Goal: Find specific page/section: Find specific page/section

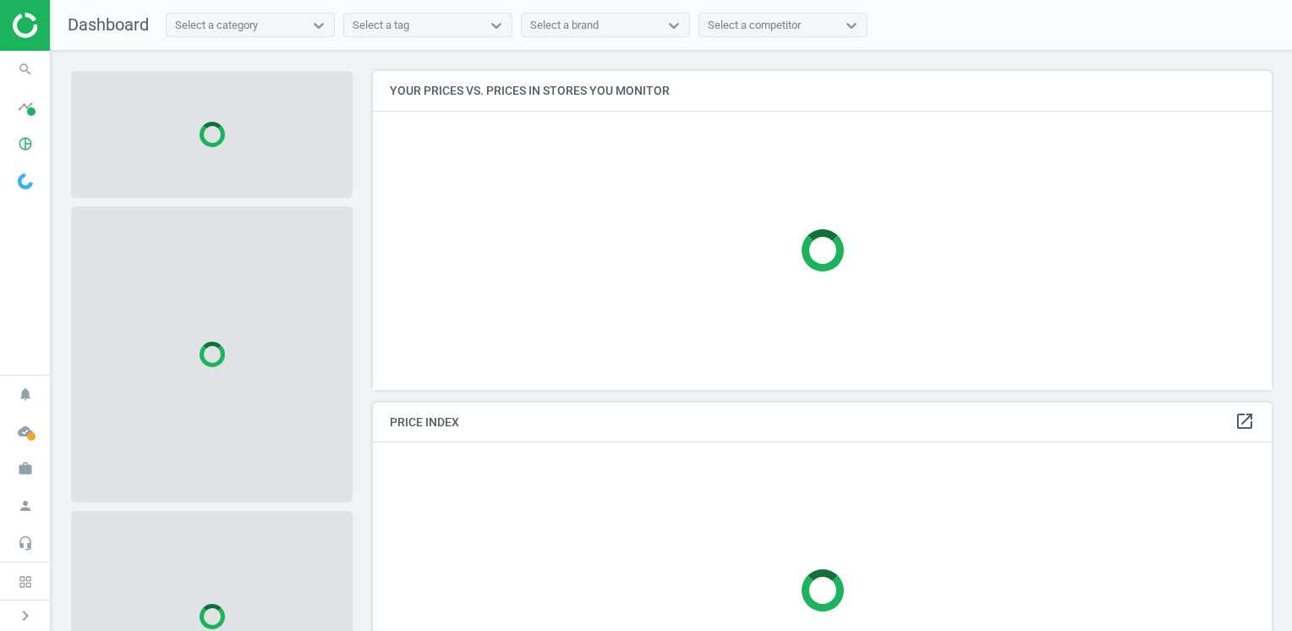
scroll to position [344, 912]
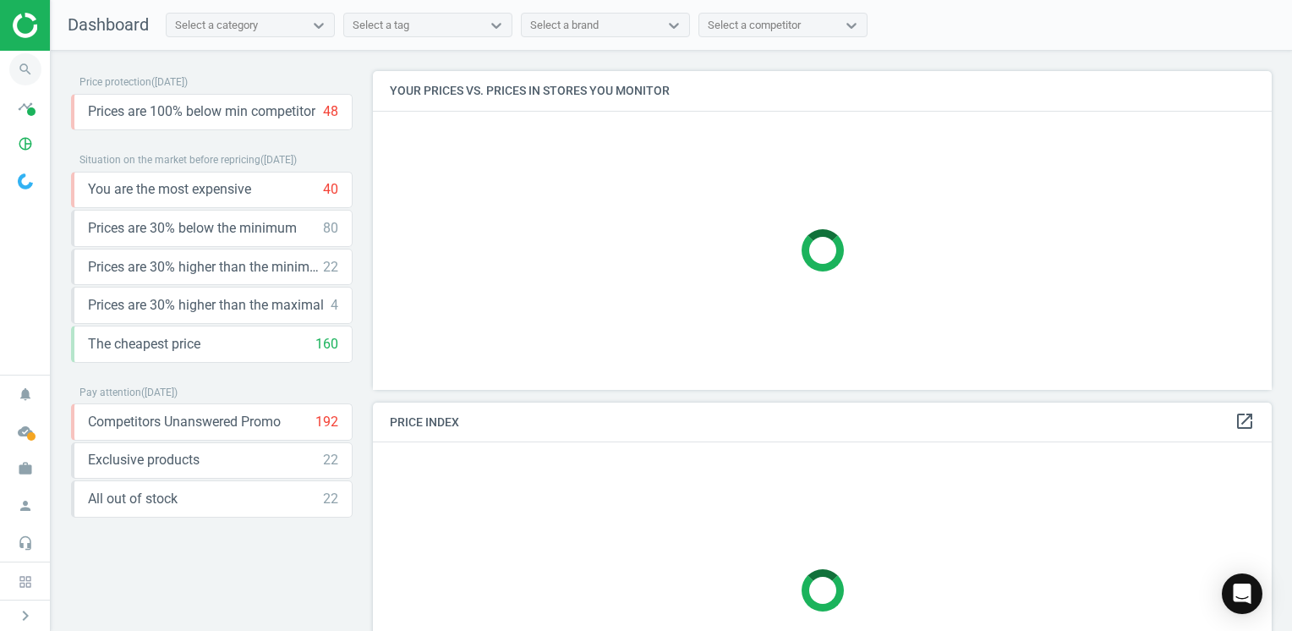
click at [14, 67] on icon "search" at bounding box center [25, 69] width 32 height 32
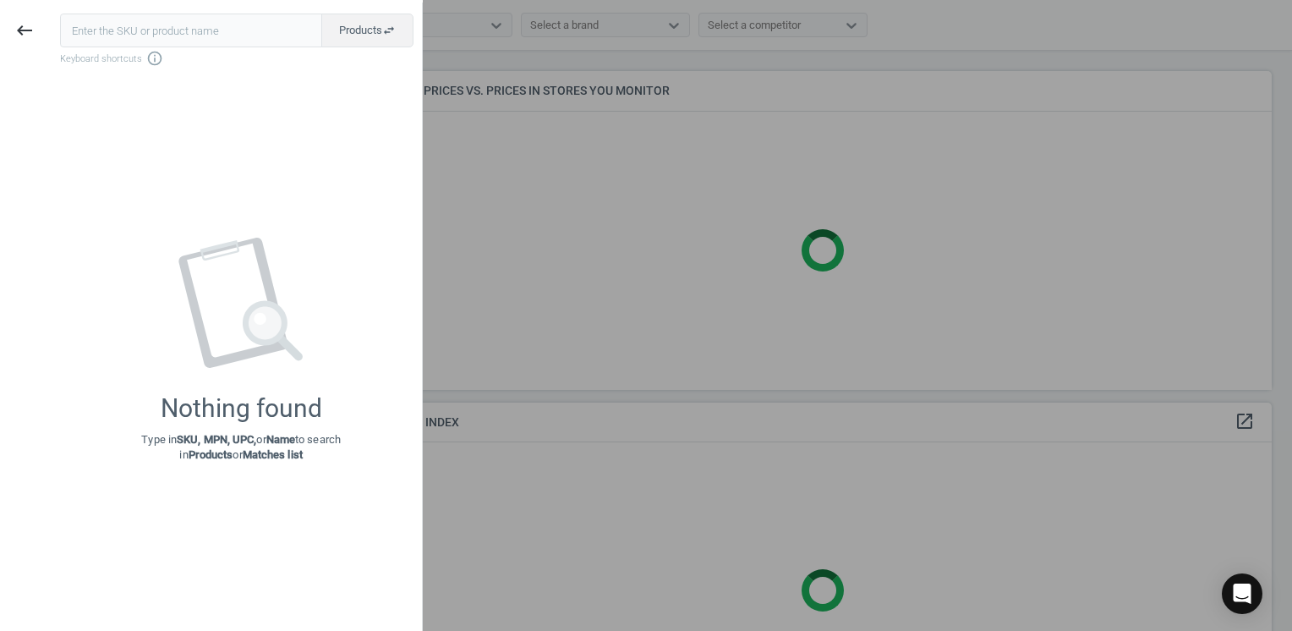
drag, startPoint x: 123, startPoint y: 38, endPoint x: 149, endPoint y: 40, distance: 26.3
click at [123, 38] on input "text" at bounding box center [191, 31] width 262 height 34
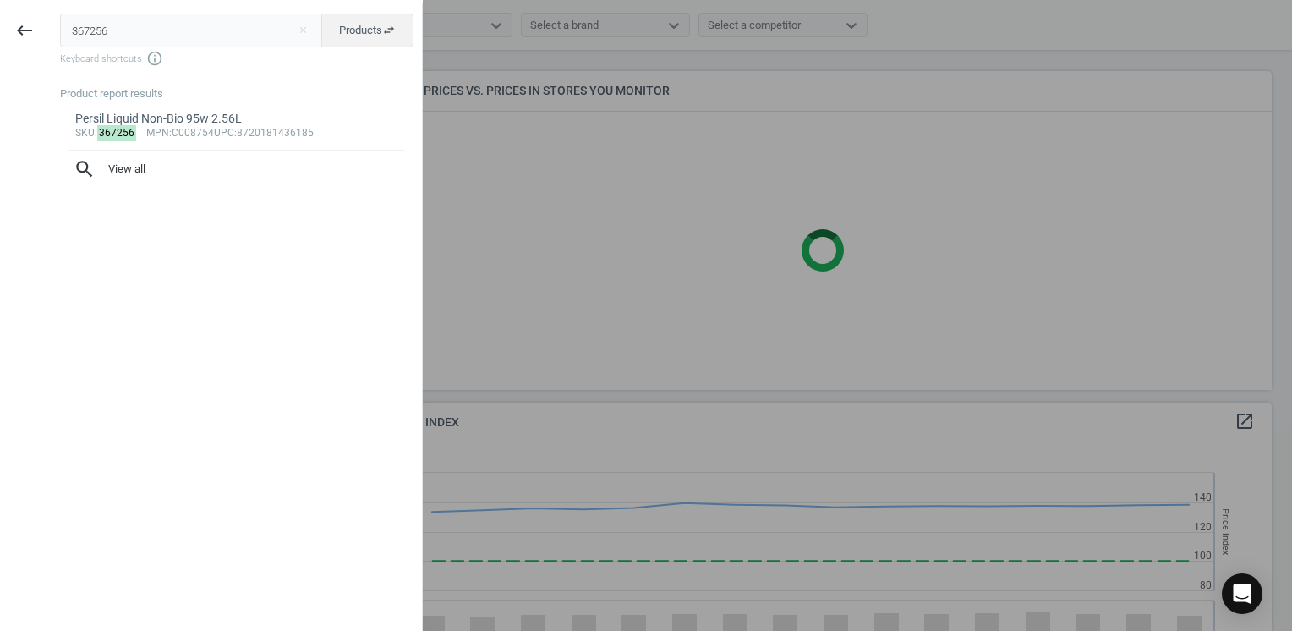
scroll to position [361, 912]
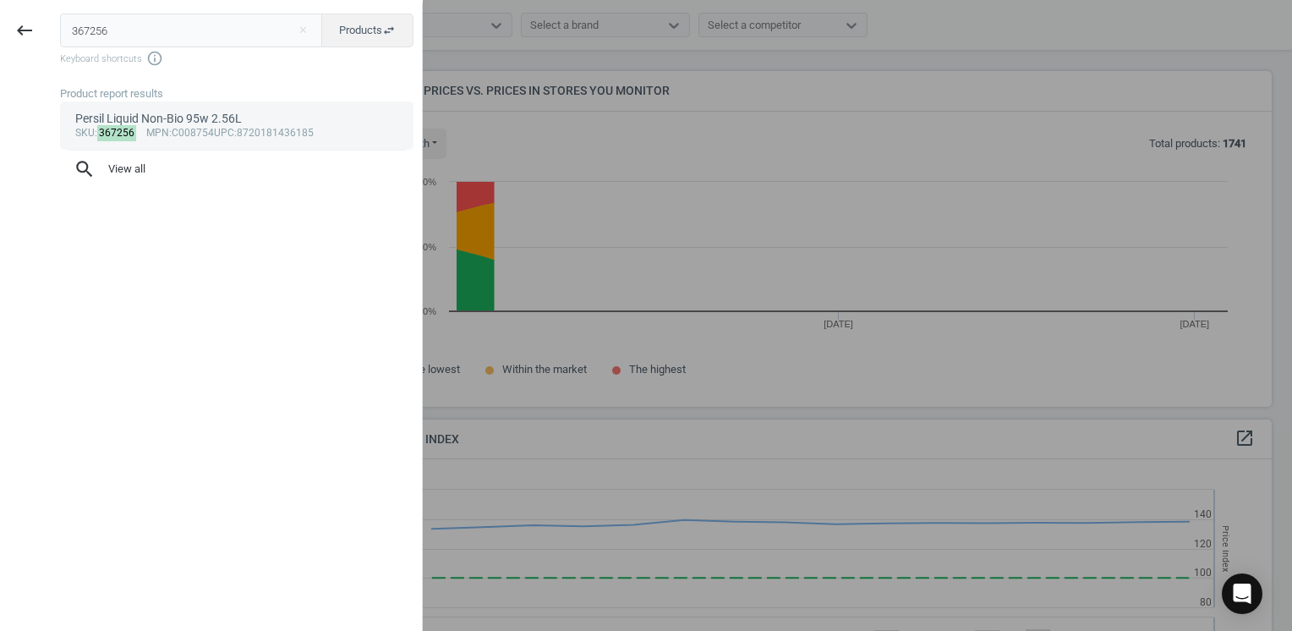
type input "367256"
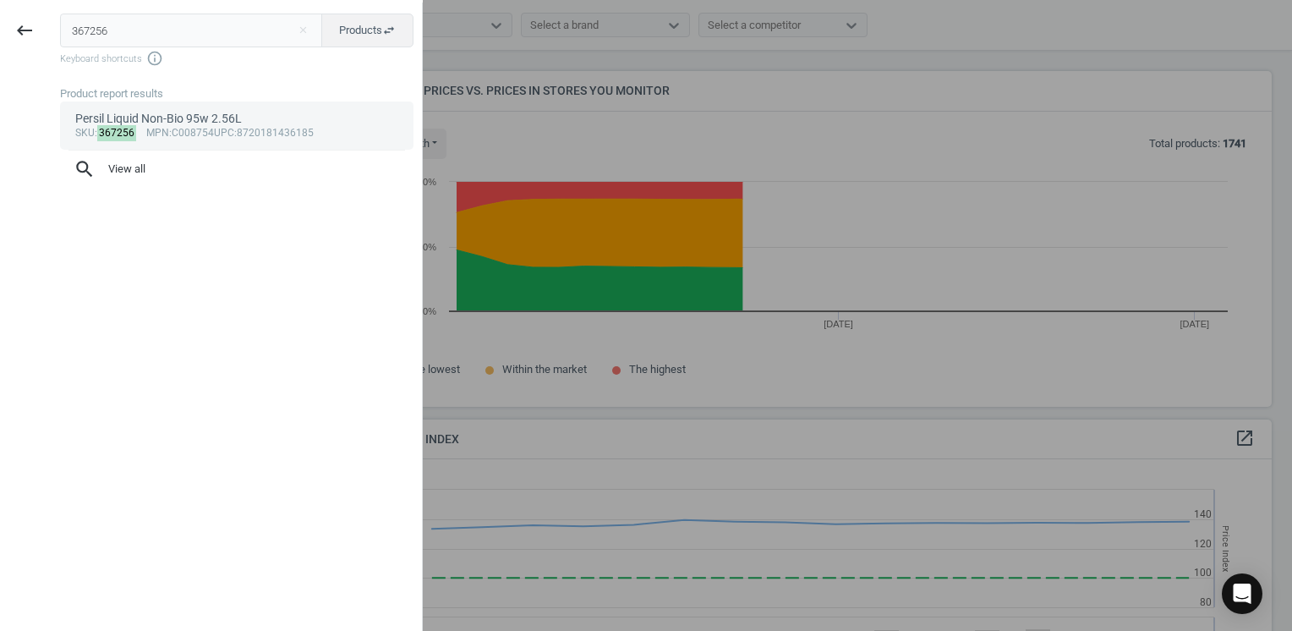
click at [225, 113] on div "Persil Liquid Non-Bio 95w 2.56L" at bounding box center [237, 119] width 324 height 16
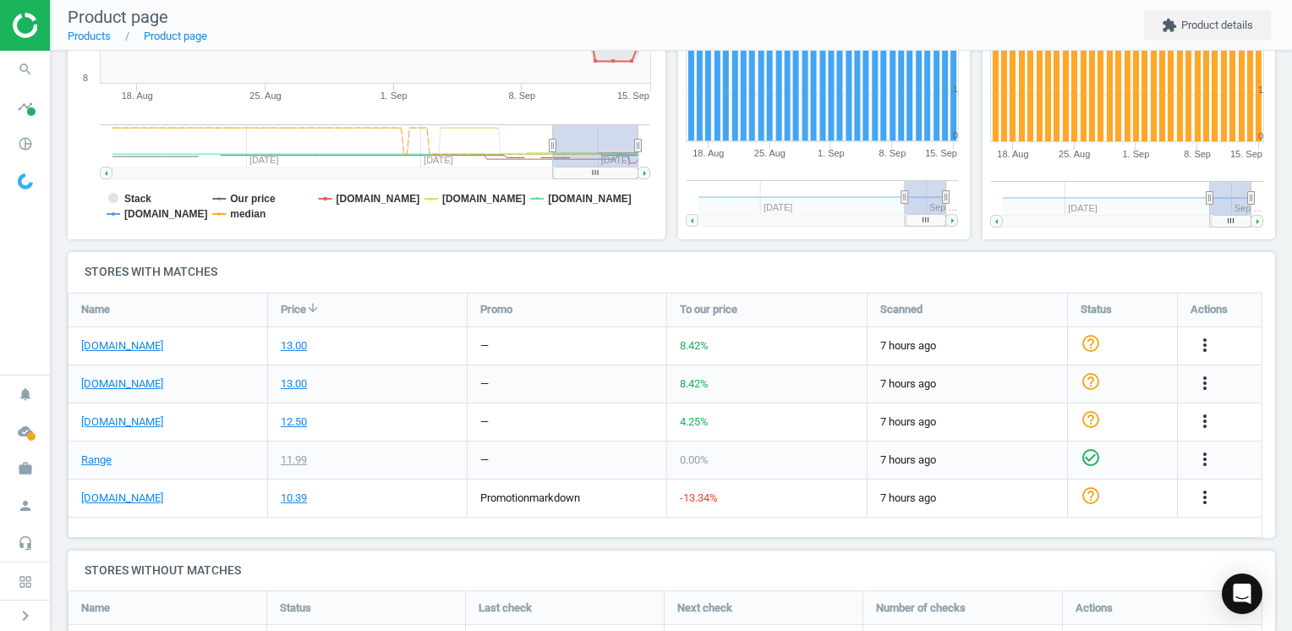
scroll to position [423, 0]
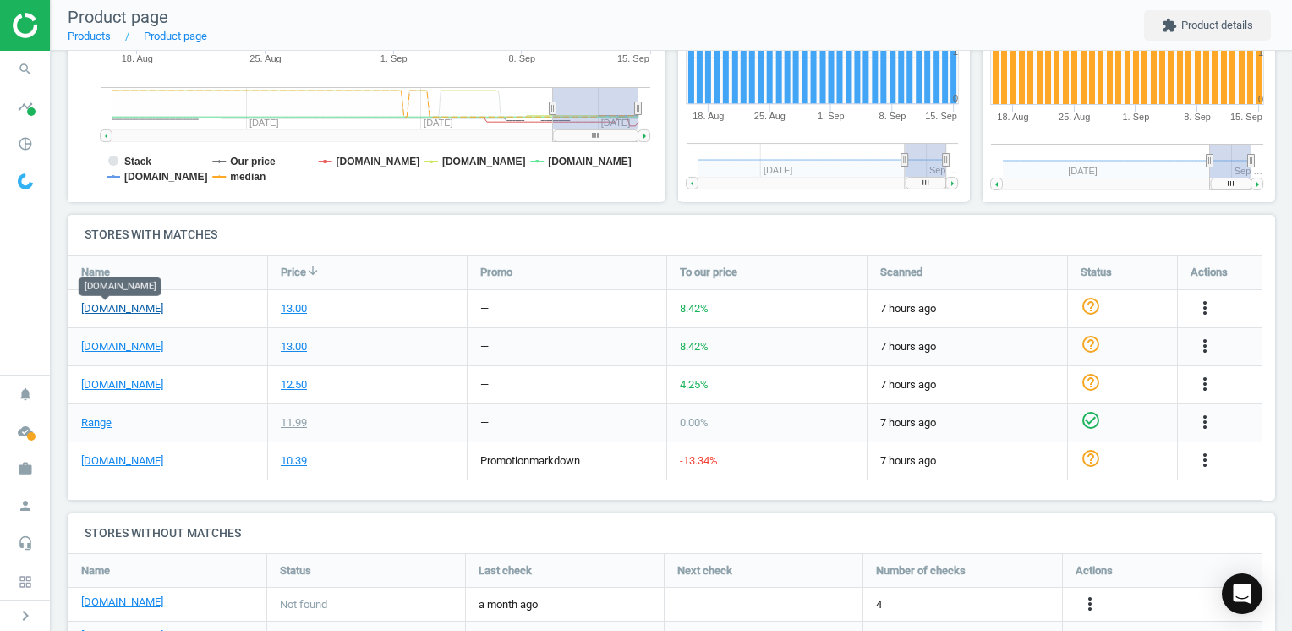
click at [103, 305] on link "[DOMAIN_NAME]" at bounding box center [122, 308] width 82 height 15
click at [321, 206] on div "Price history Created with Highstock 6.2.0 Stack Our price [DOMAIN_NAME] [DOMAI…" at bounding box center [367, 19] width 611 height 392
